Goal: Task Accomplishment & Management: Manage account settings

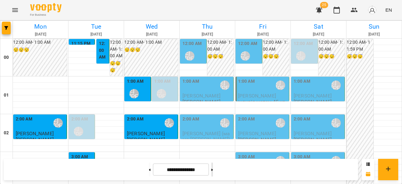
click at [213, 172] on button at bounding box center [212, 169] width 2 height 14
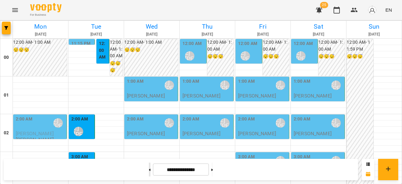
click at [149, 170] on icon at bounding box center [150, 169] width 2 height 2
type input "**********"
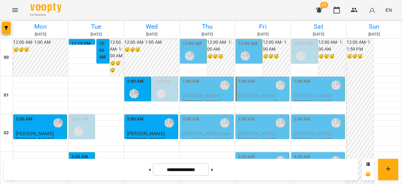
click at [197, 50] on div "12:00 AM [PERSON_NAME] [PERSON_NAME]" at bounding box center [193, 51] width 23 height 23
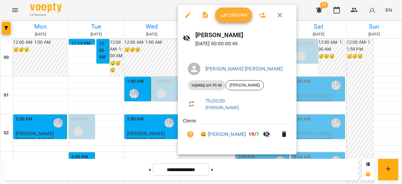
click at [153, 57] on div at bounding box center [201, 92] width 402 height 184
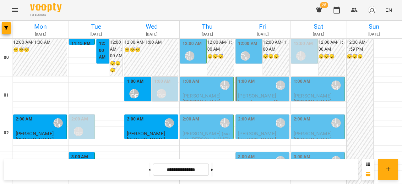
click at [216, 94] on span "[PERSON_NAME]" at bounding box center [201, 96] width 38 height 6
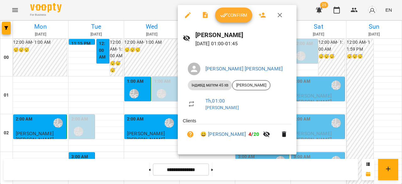
click at [153, 59] on div at bounding box center [201, 92] width 402 height 184
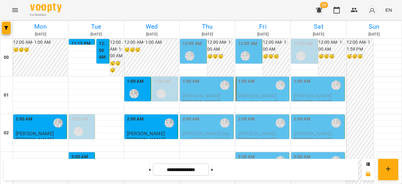
click at [198, 122] on div "2:00 AM [PERSON_NAME] [PERSON_NAME]" at bounding box center [207, 123] width 50 height 14
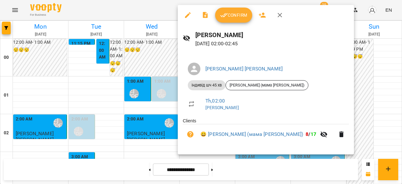
click at [157, 65] on div at bounding box center [201, 92] width 402 height 184
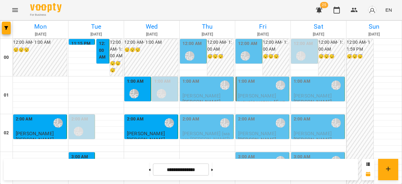
click at [199, 53] on div "12:00 AM [PERSON_NAME] [PERSON_NAME]" at bounding box center [193, 51] width 23 height 23
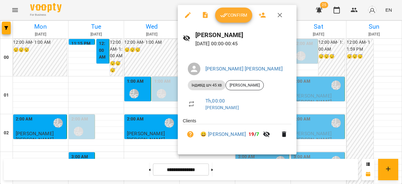
click at [153, 63] on div at bounding box center [201, 92] width 402 height 184
